Goal: Navigation & Orientation: Find specific page/section

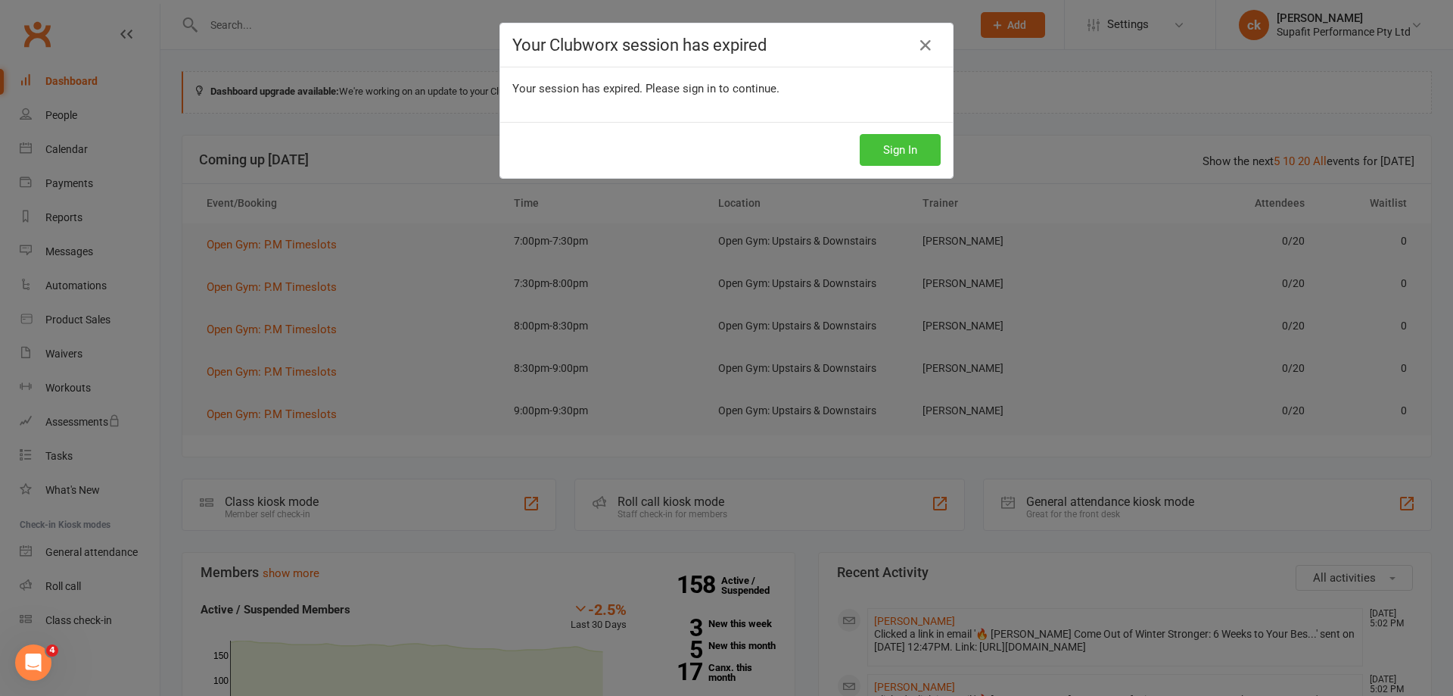
click at [895, 151] on button "Sign In" at bounding box center [900, 150] width 81 height 32
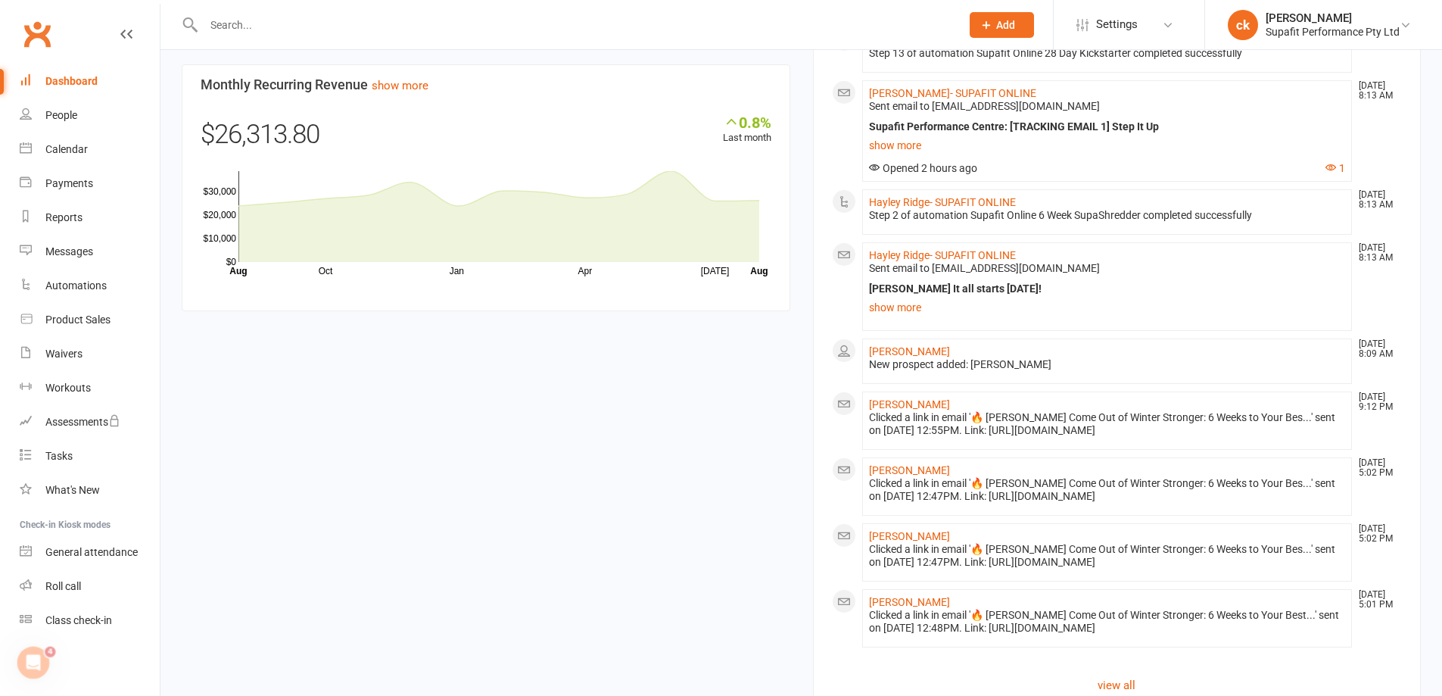
scroll to position [1374, 0]
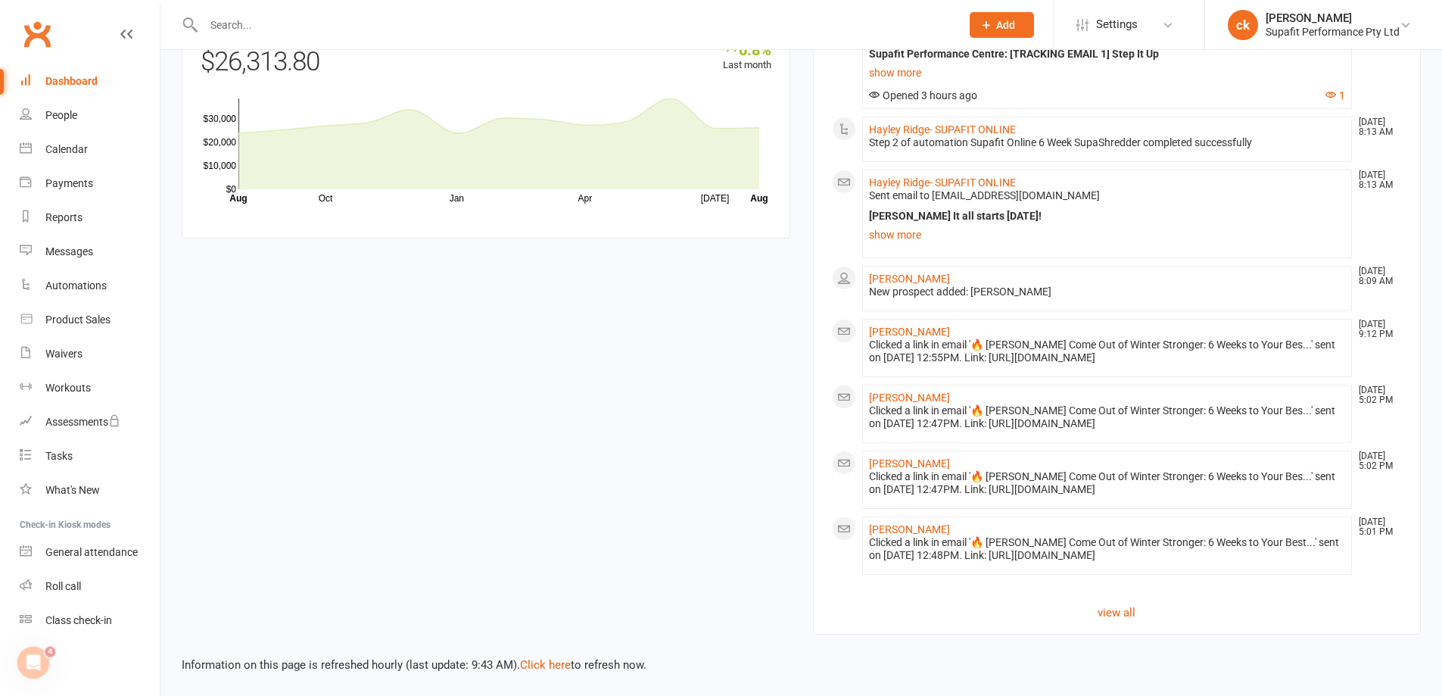
click at [58, 79] on div "Dashboard" at bounding box center [71, 81] width 52 height 12
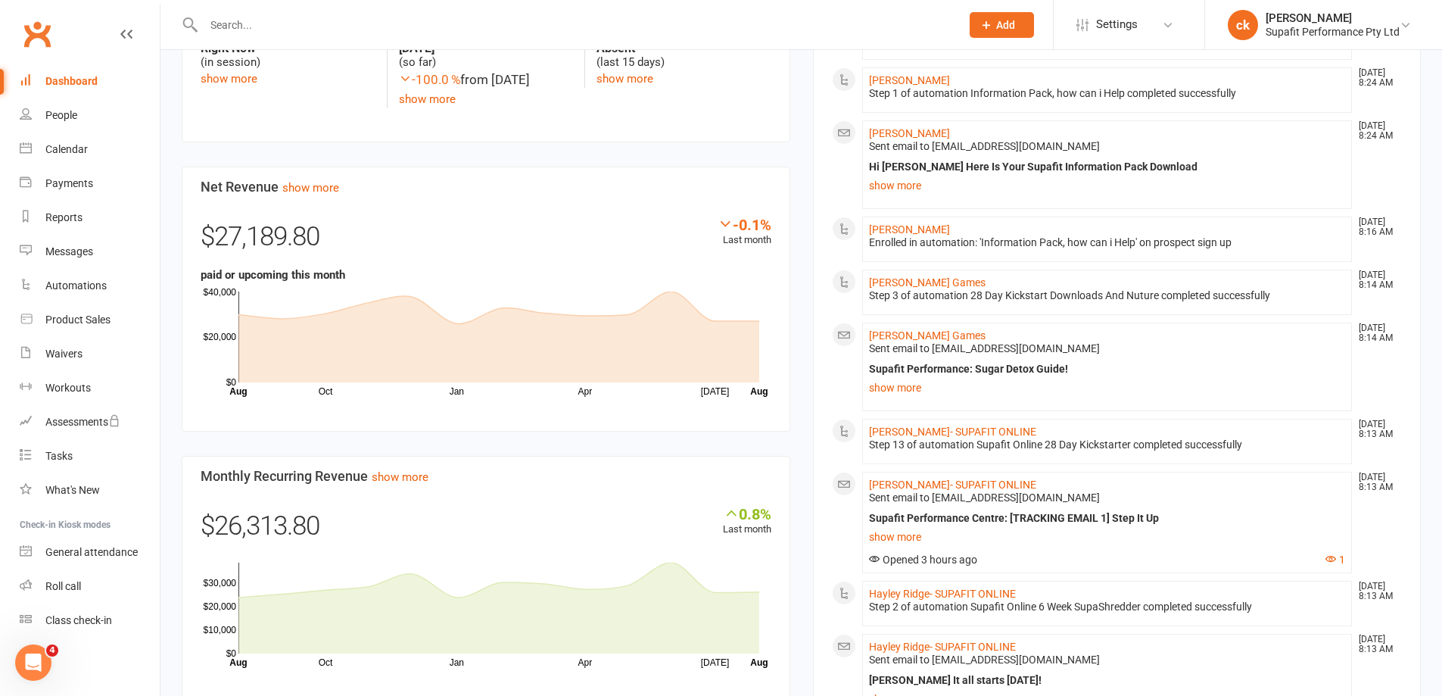
scroll to position [844, 0]
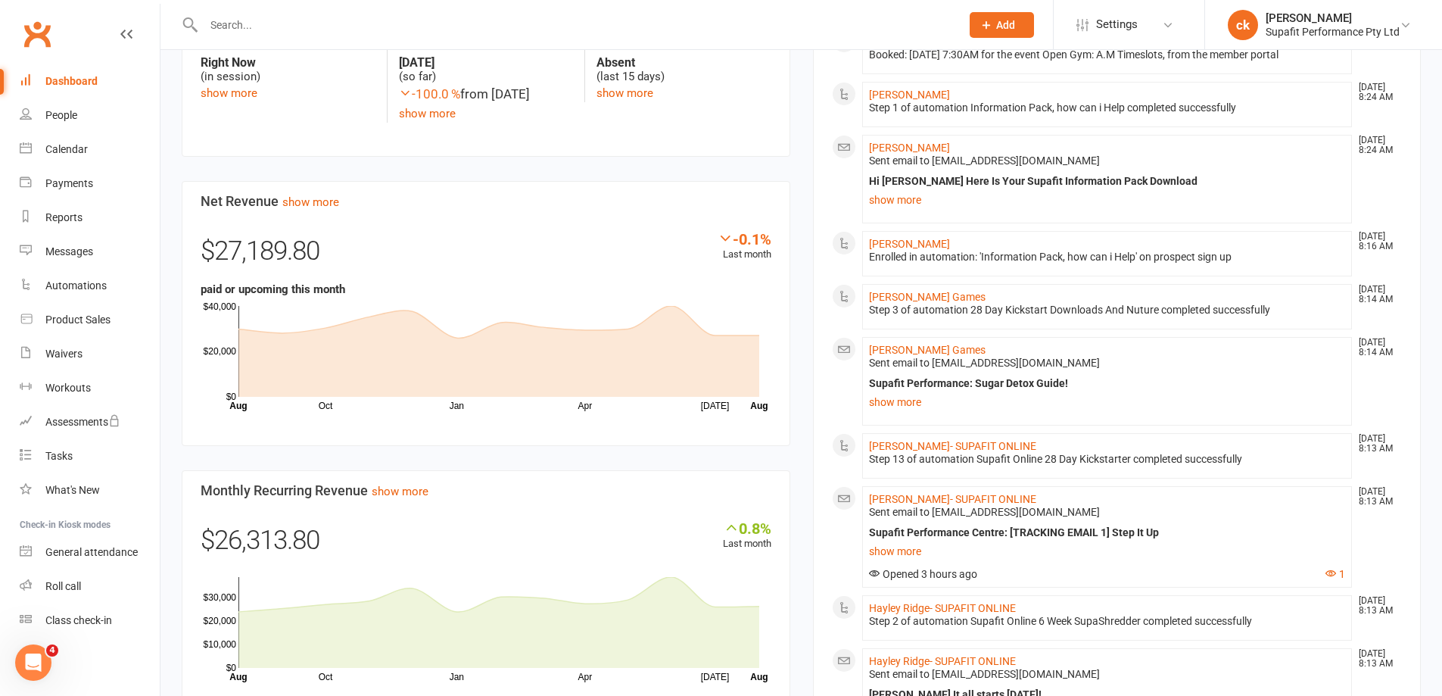
click at [66, 87] on div "Dashboard" at bounding box center [71, 81] width 52 height 12
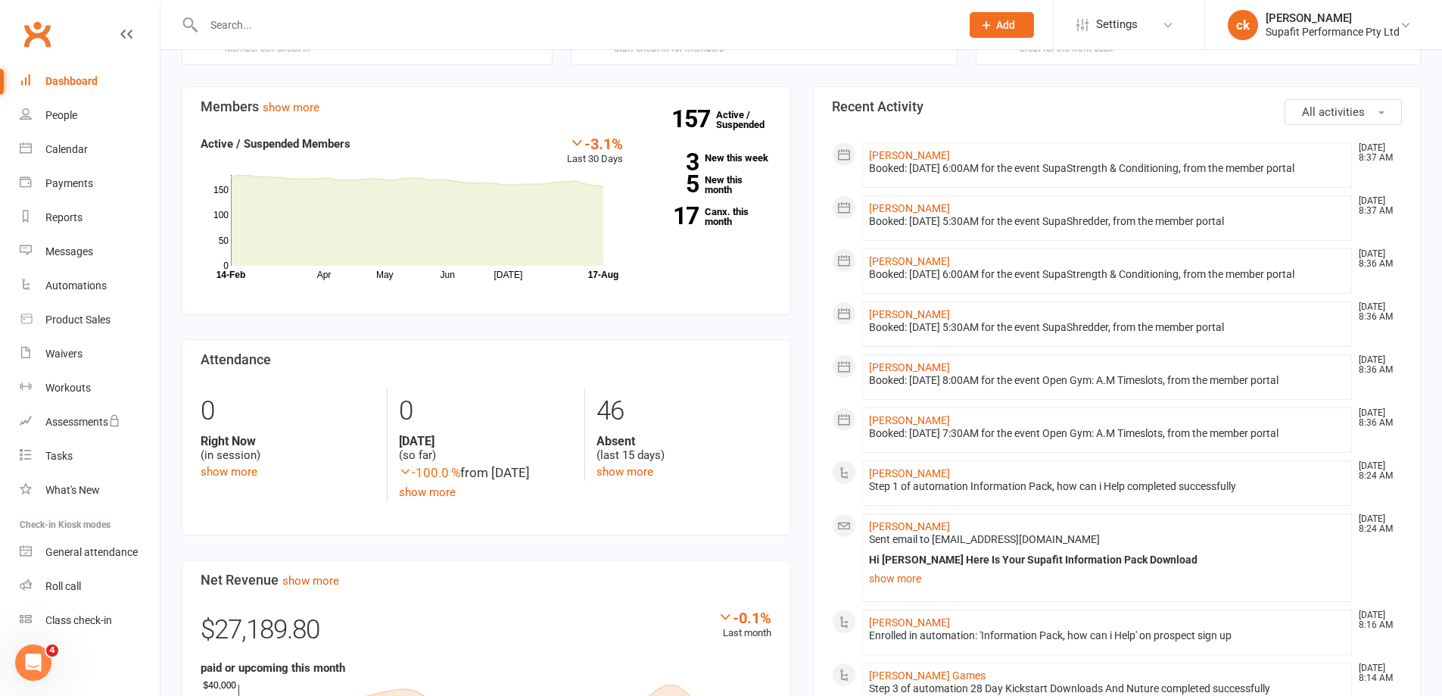
click at [77, 87] on div "Dashboard" at bounding box center [71, 81] width 52 height 12
